Goal: Check status: Check status

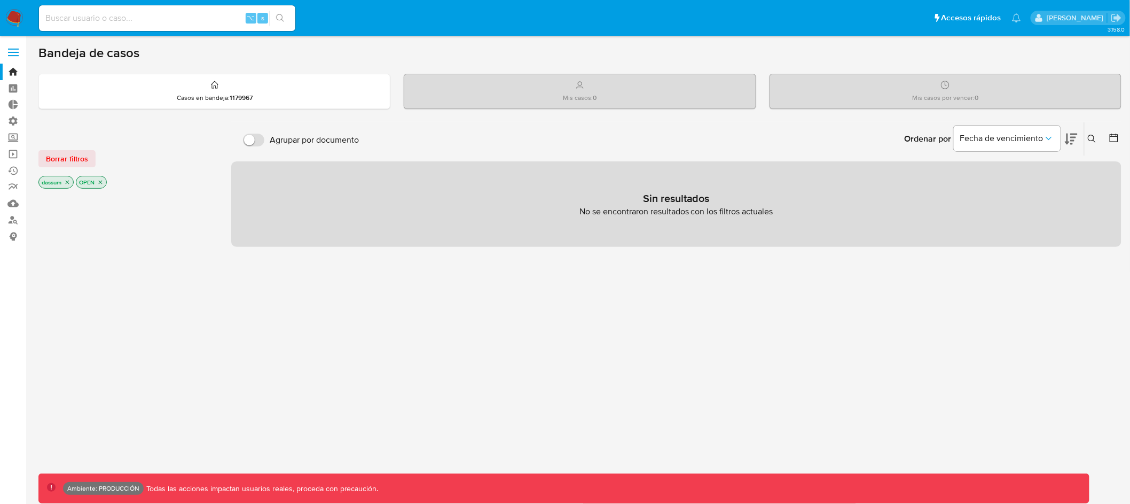
click at [192, 20] on input at bounding box center [167, 18] width 256 height 14
click at [187, 21] on input at bounding box center [167, 18] width 256 height 14
paste input "1549373527"
type input "1549373527"
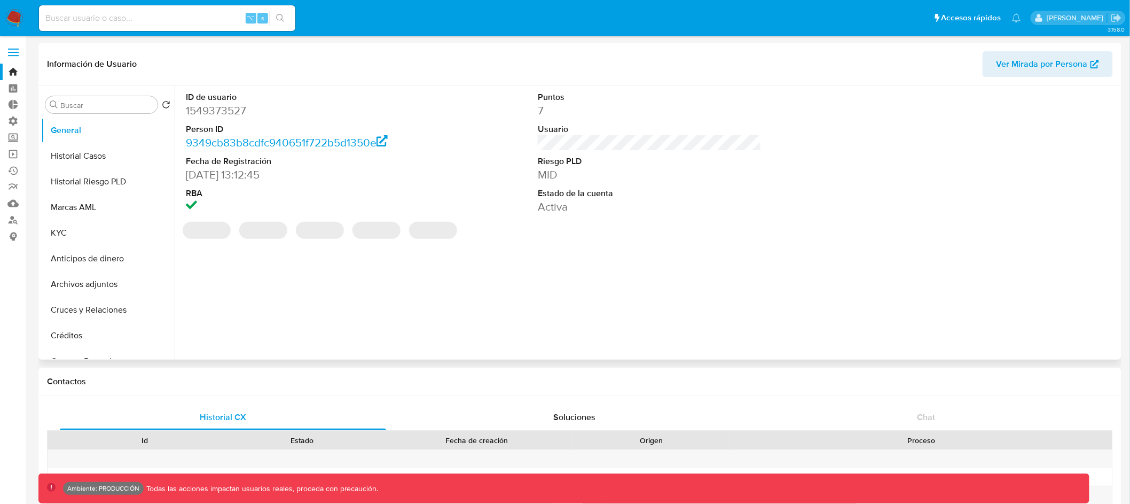
select select "10"
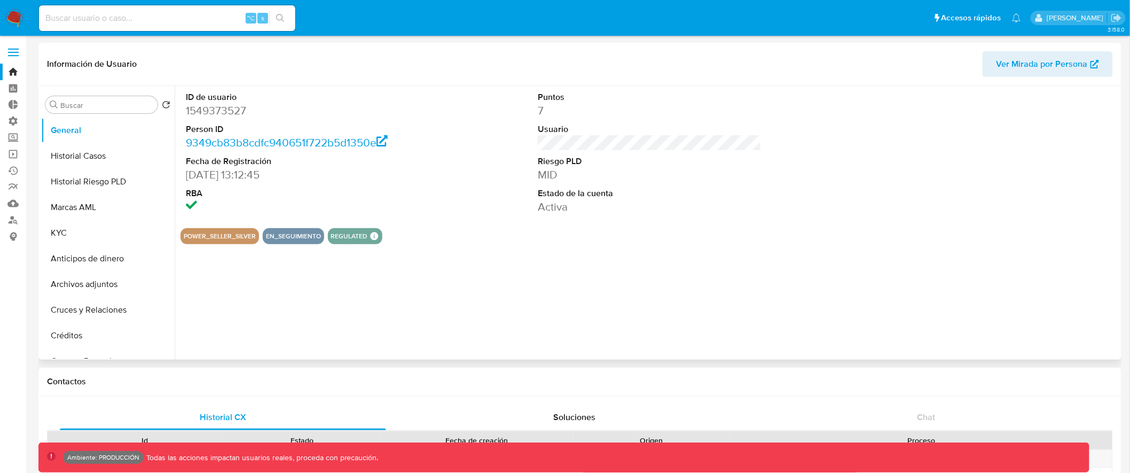
drag, startPoint x: 265, startPoint y: 238, endPoint x: 298, endPoint y: 240, distance: 32.6
click at [298, 238] on button "EN_SEGUIMIENTO" at bounding box center [293, 236] width 55 height 4
click at [294, 238] on button "EN_SEGUIMIENTO" at bounding box center [293, 236] width 55 height 4
